Goal: Navigation & Orientation: Go to known website

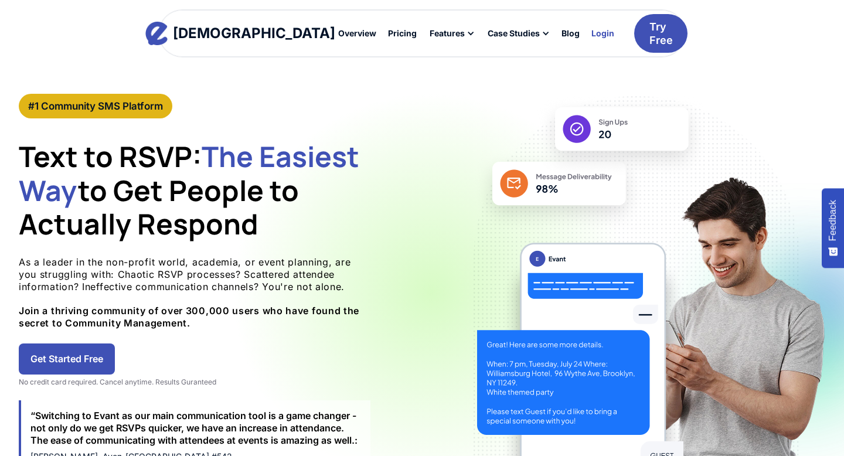
click at [586, 43] on link "Login" at bounding box center [603, 33] width 35 height 20
click at [588, 29] on div at bounding box center [603, 34] width 30 height 18
